Goal: Task Accomplishment & Management: Manage account settings

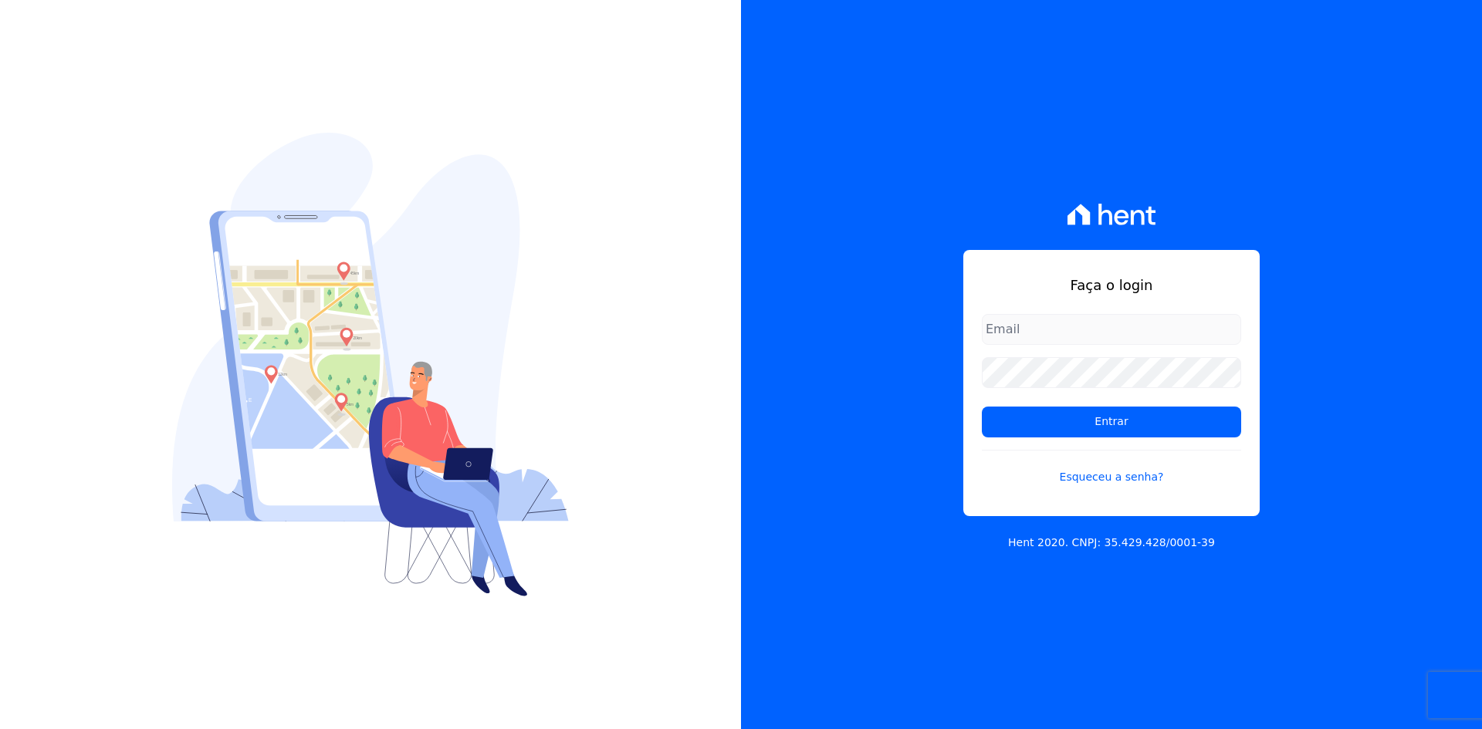
click at [1006, 337] on input "email" at bounding box center [1111, 329] width 259 height 31
type input "[PERSON_NAME][EMAIL_ADDRESS][DOMAIN_NAME]"
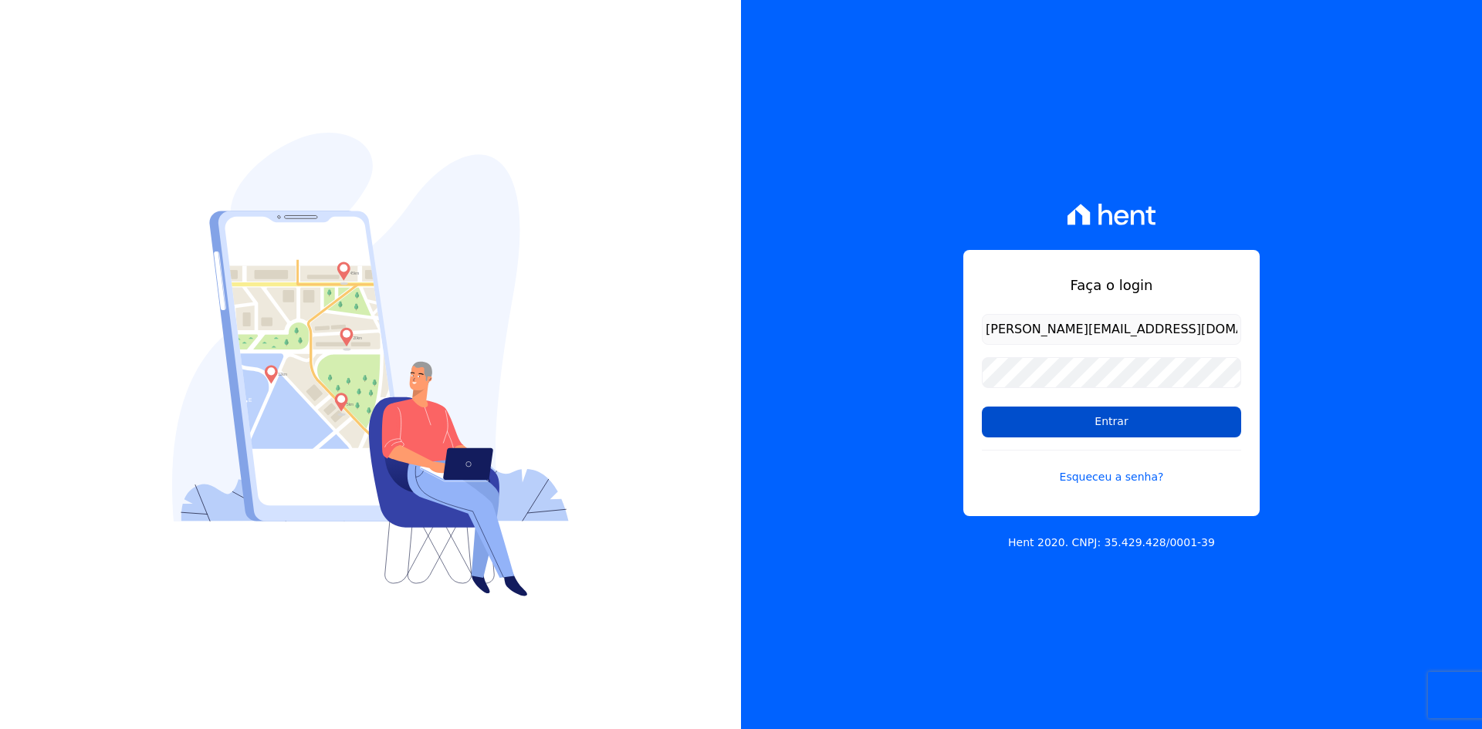
click at [1107, 427] on input "Entrar" at bounding box center [1111, 422] width 259 height 31
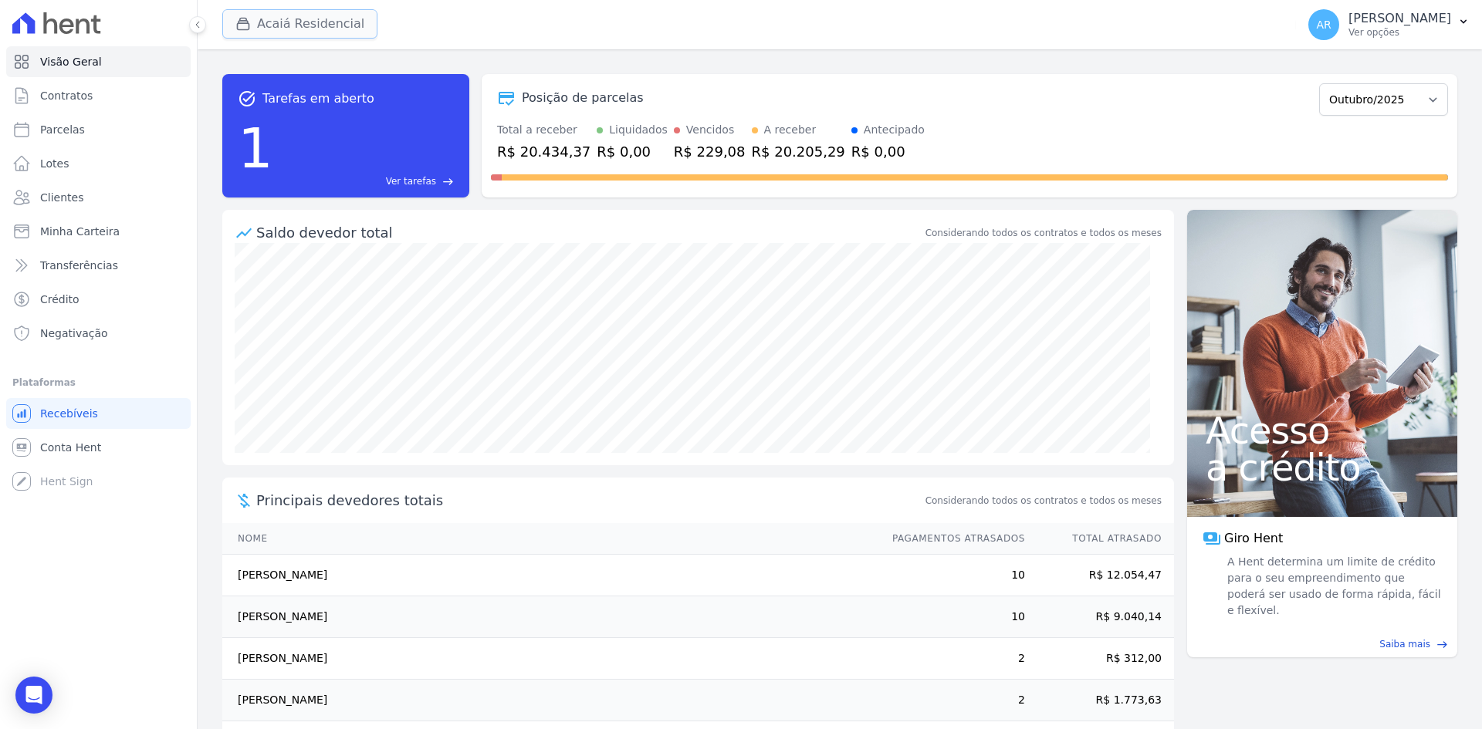
click at [300, 18] on button "Acaiá Residencial" at bounding box center [299, 23] width 155 height 29
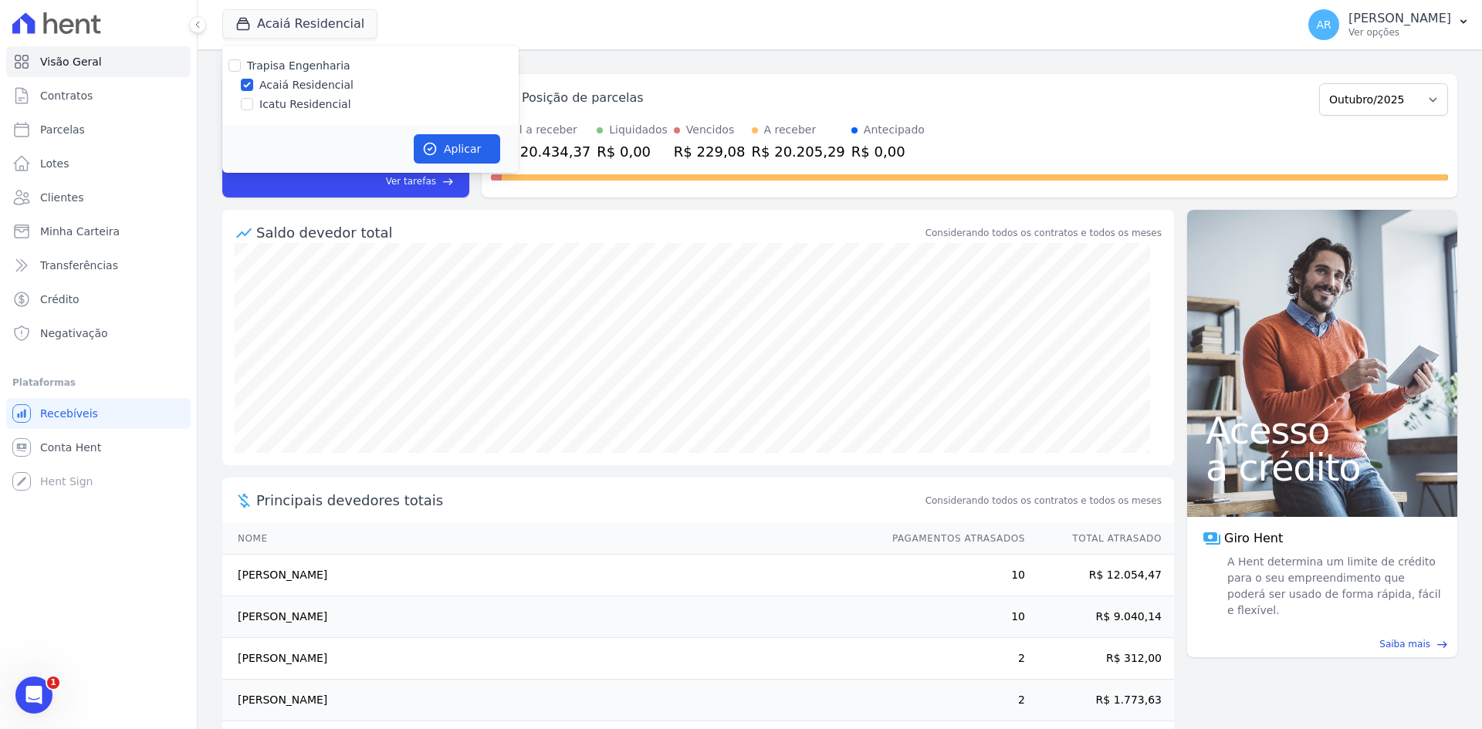
click at [277, 103] on label "Icatu Residencial" at bounding box center [305, 104] width 92 height 16
click at [253, 103] on input "Icatu Residencial" at bounding box center [247, 104] width 12 height 12
checkbox input "true"
click at [428, 140] on button "Aplicar" at bounding box center [457, 148] width 86 height 29
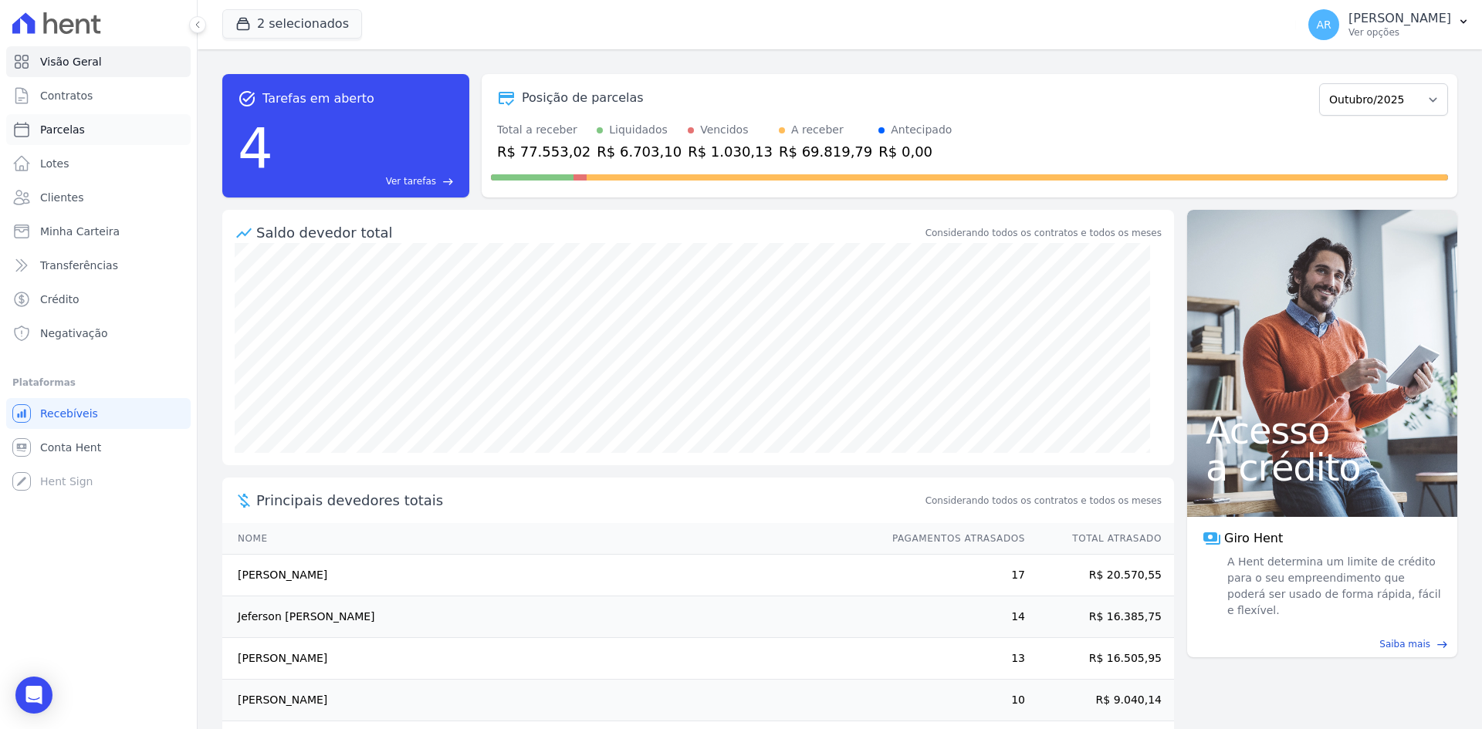
click at [67, 132] on span "Parcelas" at bounding box center [62, 129] width 45 height 15
select select
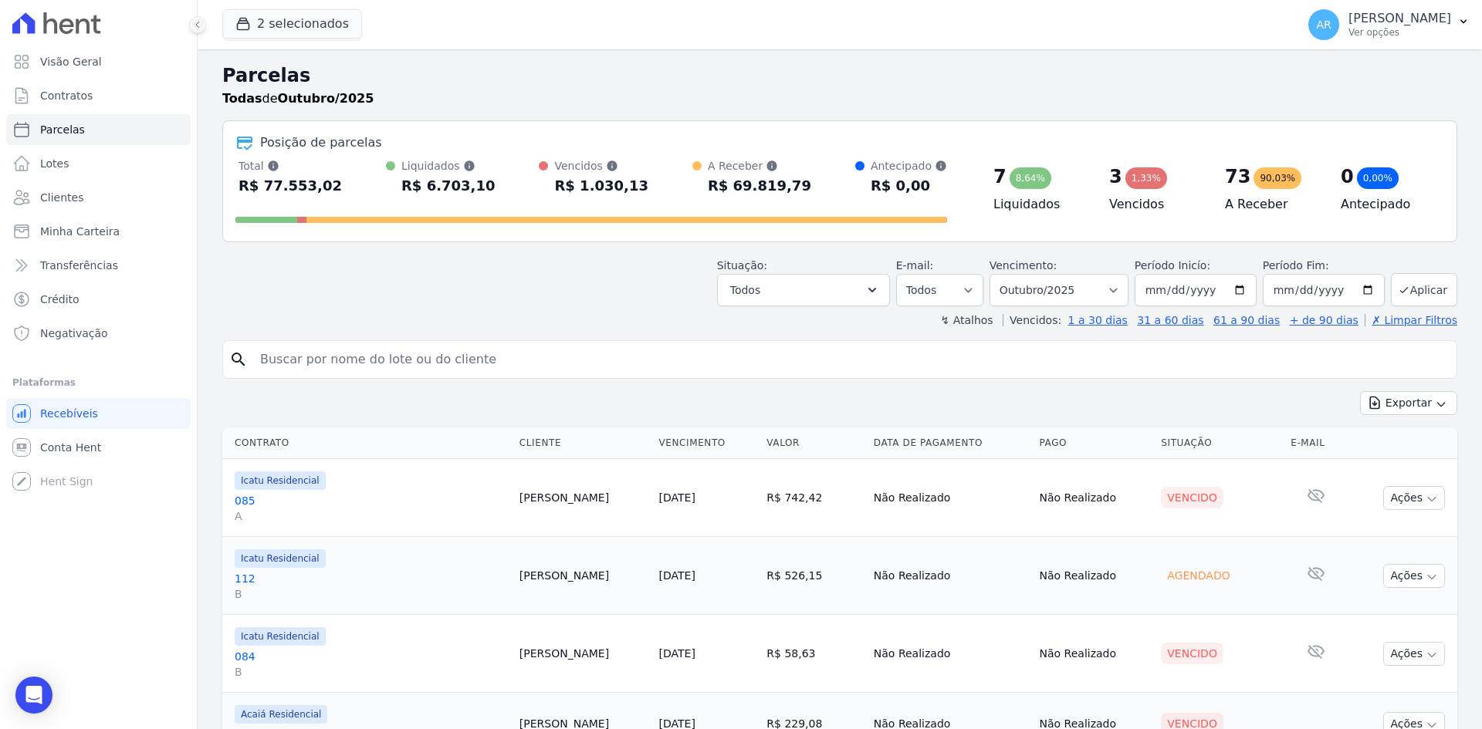
click at [359, 353] on input "search" at bounding box center [850, 359] width 1199 height 31
type input "celso"
select select
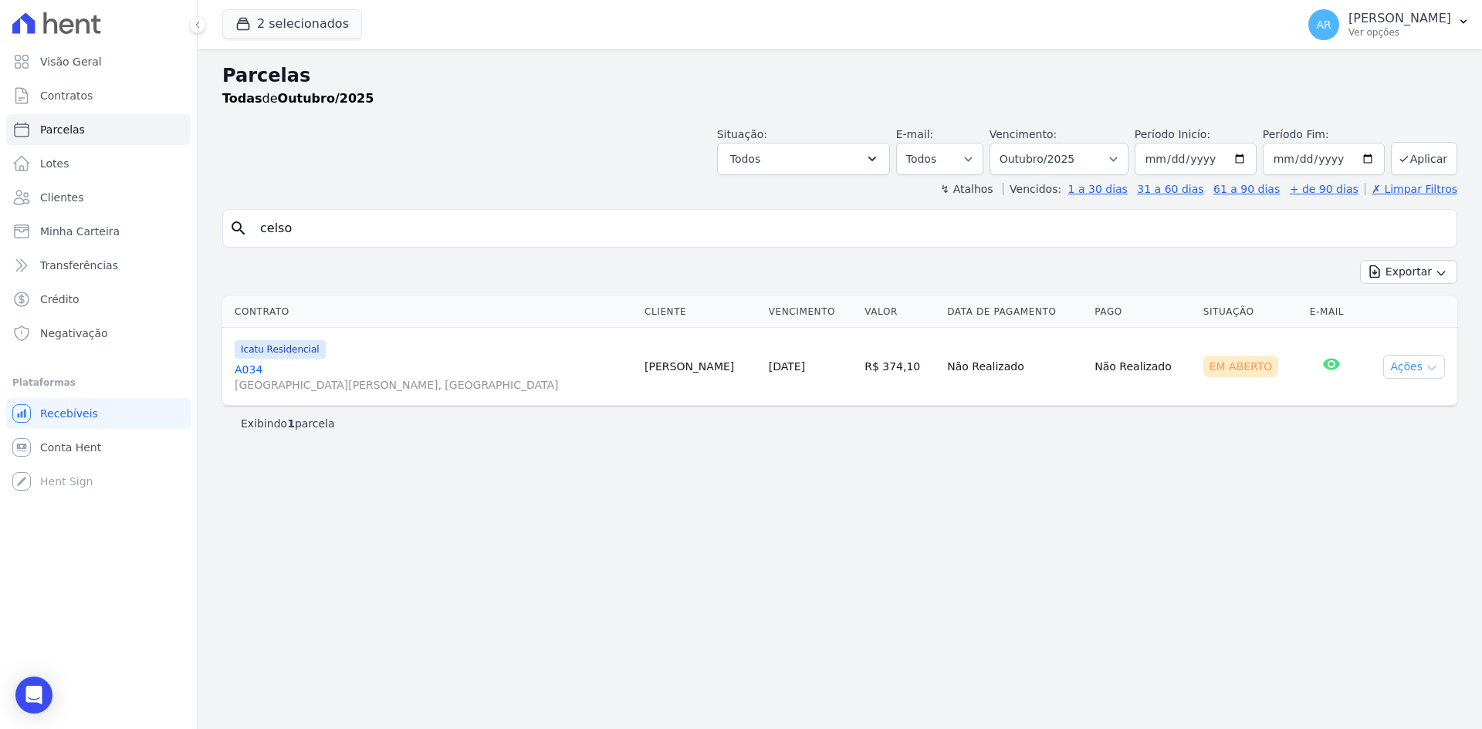
click at [1404, 369] on button "Ações" at bounding box center [1414, 367] width 62 height 24
click at [446, 371] on link "A034 Avenida Osvaldo de Souza, Jardim Novo Ângulo" at bounding box center [433, 377] width 397 height 31
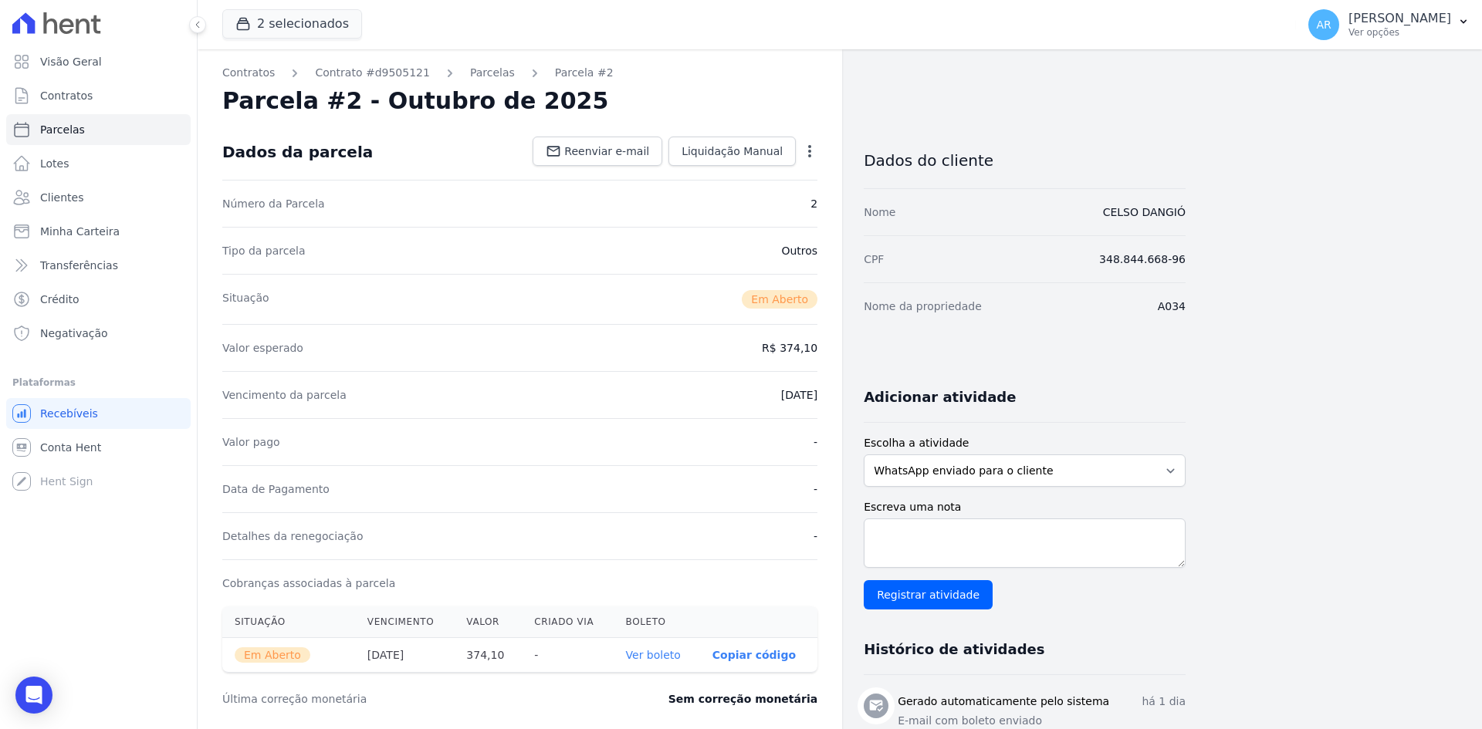
click at [810, 148] on icon "button" at bounding box center [809, 151] width 15 height 15
click at [728, 201] on link "Cancelar Cobrança" at bounding box center [743, 200] width 136 height 28
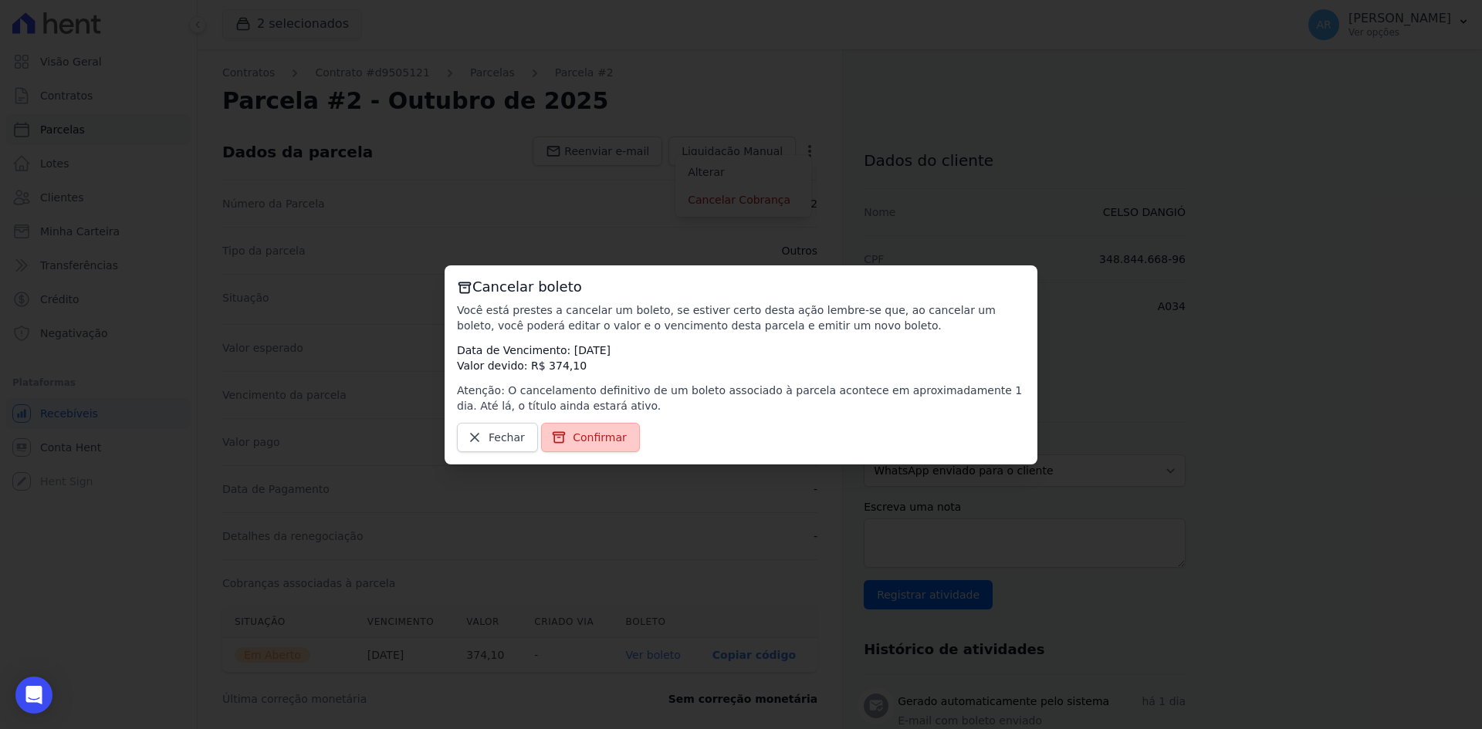
click at [585, 430] on span "Confirmar" at bounding box center [600, 437] width 54 height 15
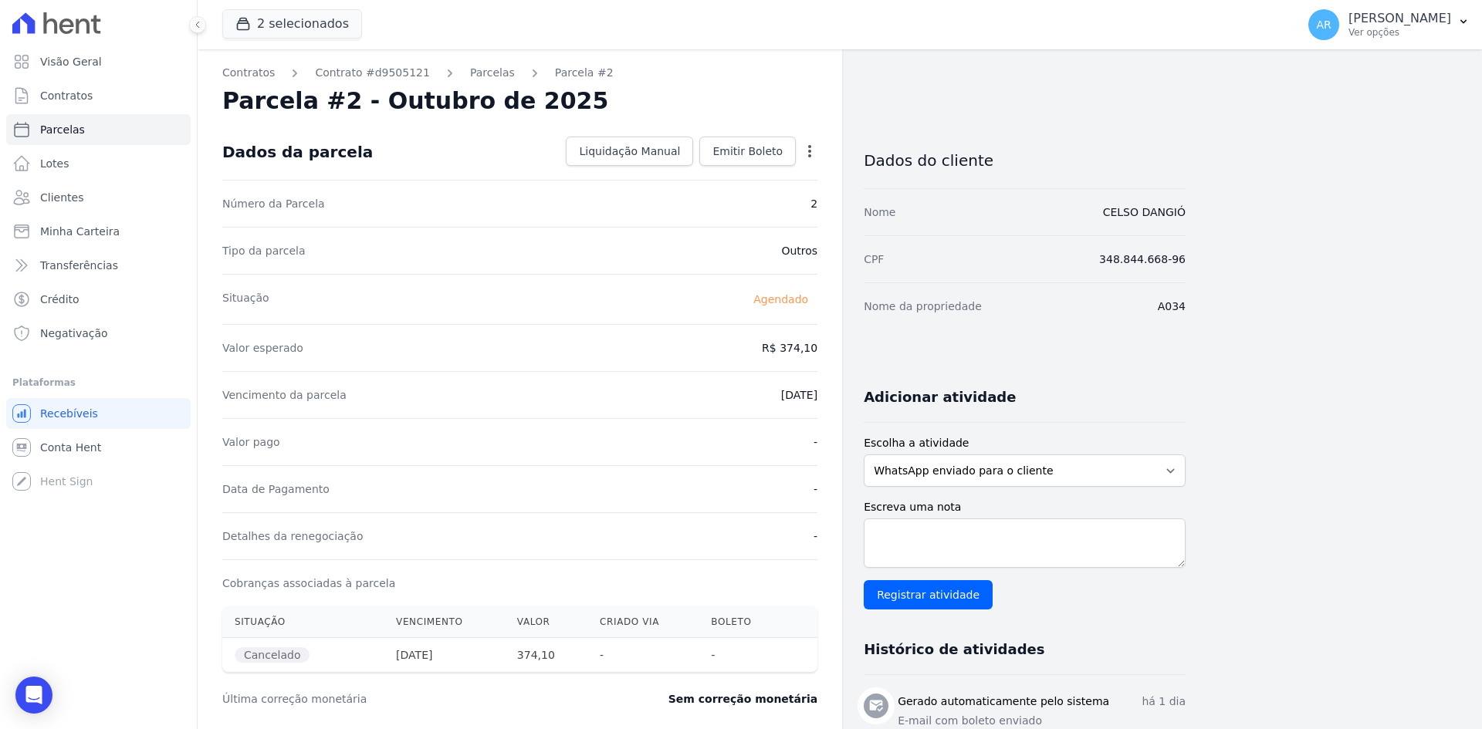
click at [807, 155] on icon "button" at bounding box center [809, 151] width 15 height 15
click at [627, 221] on div "Número da Parcela 2" at bounding box center [519, 203] width 595 height 47
